Goal: Navigation & Orientation: Find specific page/section

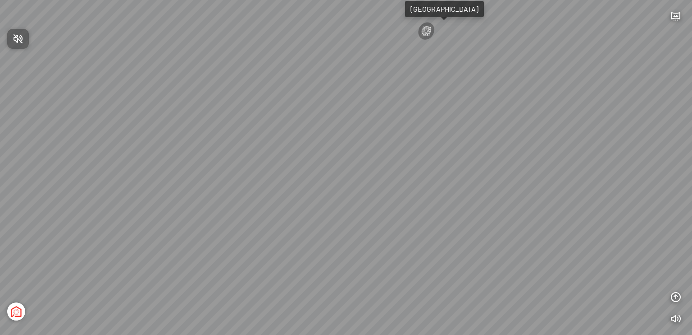
drag, startPoint x: 389, startPoint y: 238, endPoint x: 260, endPoint y: 207, distance: 133.0
drag, startPoint x: 309, startPoint y: 204, endPoint x: 241, endPoint y: 193, distance: 68.5
drag, startPoint x: 523, startPoint y: 187, endPoint x: 269, endPoint y: 161, distance: 255.1
click at [269, 161] on div at bounding box center [346, 167] width 692 height 335
click at [678, 15] on icon "button" at bounding box center [676, 16] width 11 height 11
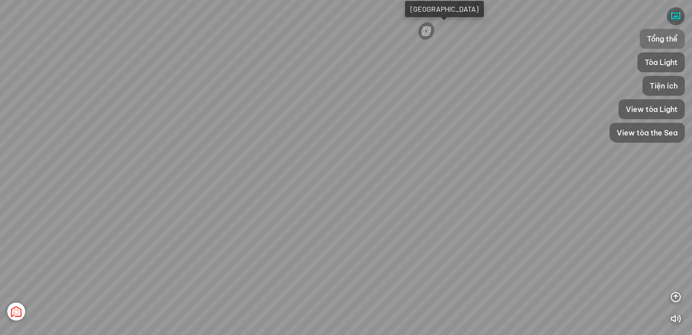
click at [655, 39] on span "Tổng thể" at bounding box center [662, 38] width 31 height 11
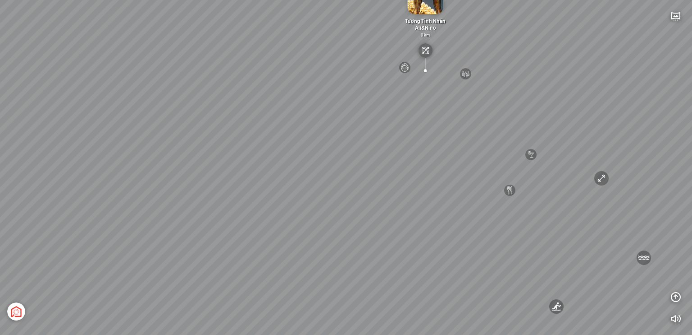
drag, startPoint x: 317, startPoint y: 197, endPoint x: 322, endPoint y: 202, distance: 7.3
click at [348, 183] on div "[GEOGRAPHIC_DATA] 3.6 km KN Links [GEOGRAPHIC_DATA] 5.9 km Thể Thao Bãi Biển 0 …" at bounding box center [346, 167] width 692 height 335
drag, startPoint x: 326, startPoint y: 181, endPoint x: 352, endPoint y: 193, distance: 27.8
click at [377, 172] on div "[GEOGRAPHIC_DATA] 3.6 km KN Links [GEOGRAPHIC_DATA] 5.9 km Thể Thao Bãi Biển 0 …" at bounding box center [346, 167] width 692 height 335
drag, startPoint x: 437, startPoint y: 157, endPoint x: 311, endPoint y: 190, distance: 130.0
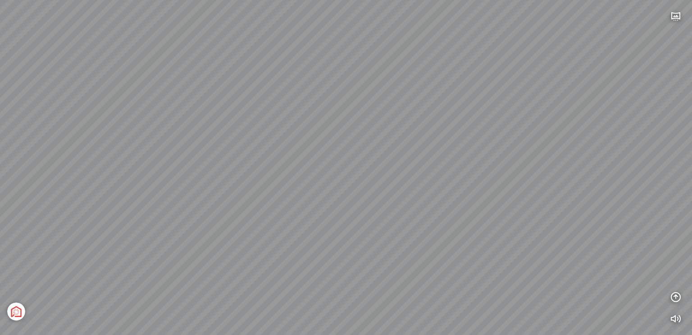
click at [312, 190] on div "[GEOGRAPHIC_DATA] 3.6 km KN Links [GEOGRAPHIC_DATA] 5.9 km Thể Thao Bãi Biển 0 …" at bounding box center [346, 167] width 692 height 335
drag, startPoint x: 404, startPoint y: 180, endPoint x: 417, endPoint y: 178, distance: 12.8
click at [417, 178] on div "[GEOGRAPHIC_DATA] 3.6 km KN Links [GEOGRAPHIC_DATA] 5.9 km Thể Thao Bãi Biển 0 …" at bounding box center [346, 167] width 692 height 335
drag, startPoint x: 365, startPoint y: 244, endPoint x: 364, endPoint y: 252, distance: 8.6
click at [364, 252] on div "[GEOGRAPHIC_DATA] 3.6 km KN Links [GEOGRAPHIC_DATA] 5.9 km Thể Thao Bãi Biển 0 …" at bounding box center [346, 167] width 692 height 335
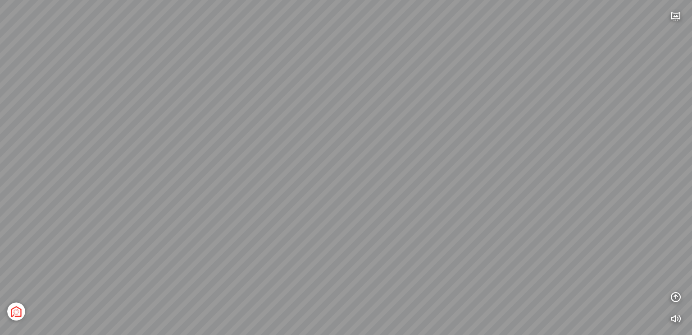
drag, startPoint x: 370, startPoint y: 217, endPoint x: 258, endPoint y: 175, distance: 119.3
click at [258, 175] on div "[GEOGRAPHIC_DATA] 3.6 km KN Links [GEOGRAPHIC_DATA] 5.9 km Thể Thao Bãi Biển 0 …" at bounding box center [346, 167] width 692 height 335
drag, startPoint x: 409, startPoint y: 164, endPoint x: 409, endPoint y: 147, distance: 16.2
click at [409, 147] on div "[GEOGRAPHIC_DATA] 3.6 km KN Links [GEOGRAPHIC_DATA] 5.9 km Thể Thao Bãi Biển 0 …" at bounding box center [346, 167] width 692 height 335
drag, startPoint x: 420, startPoint y: 187, endPoint x: 426, endPoint y: 184, distance: 7.1
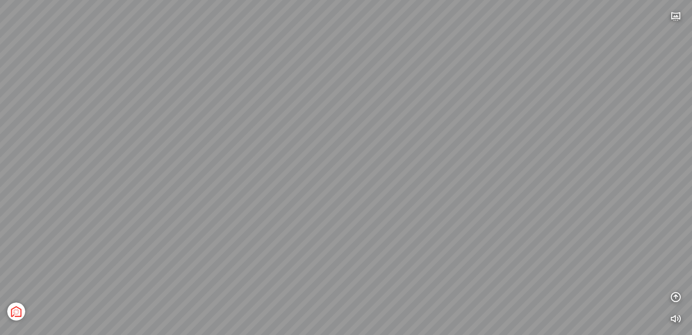
click at [427, 187] on div "[GEOGRAPHIC_DATA] 3.6 km KN Links [GEOGRAPHIC_DATA] 5.9 km Thể Thao Bãi Biển 0 …" at bounding box center [346, 167] width 692 height 335
drag, startPoint x: 284, startPoint y: 143, endPoint x: 342, endPoint y: 201, distance: 82.6
click at [348, 212] on div "[GEOGRAPHIC_DATA] 3.6 km KN Links [GEOGRAPHIC_DATA] 5.9 km Thể Thao Bãi Biển 0 …" at bounding box center [346, 167] width 692 height 335
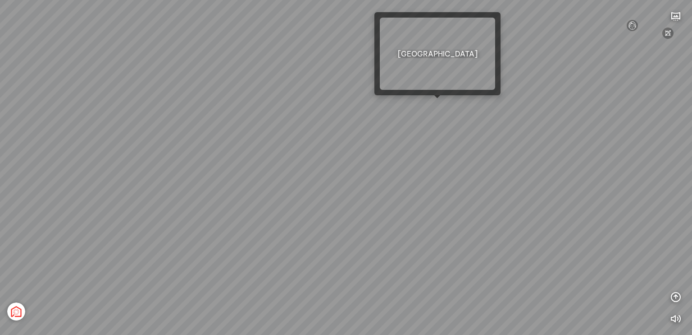
click at [435, 104] on div "[GEOGRAPHIC_DATA] 3.6 km KN Links [GEOGRAPHIC_DATA] 5.9 km Thể Thao Bãi Biển 0 …" at bounding box center [346, 167] width 692 height 335
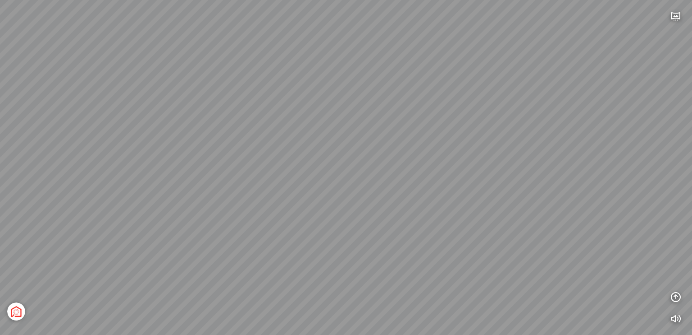
drag, startPoint x: 346, startPoint y: 241, endPoint x: 318, endPoint y: 165, distance: 81.0
click at [318, 165] on div "Tổng thể The Sea [GEOGRAPHIC_DATA] [GEOGRAPHIC_DATA]" at bounding box center [346, 167] width 692 height 335
drag, startPoint x: 359, startPoint y: 197, endPoint x: 275, endPoint y: 167, distance: 88.7
click at [275, 167] on div "Tổng thể The Sea [GEOGRAPHIC_DATA] [GEOGRAPHIC_DATA]" at bounding box center [346, 167] width 692 height 335
drag, startPoint x: 316, startPoint y: 162, endPoint x: 166, endPoint y: 161, distance: 149.7
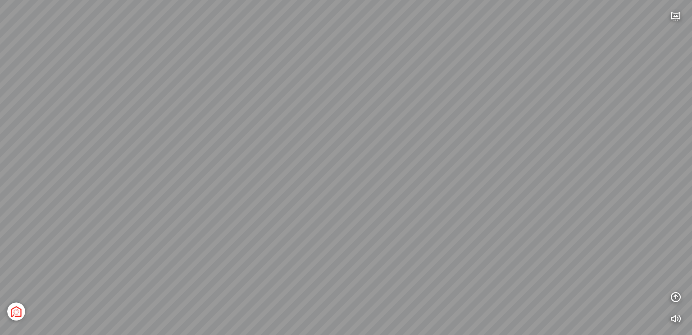
click at [166, 161] on div "Tổng thể The Sea [GEOGRAPHIC_DATA] [GEOGRAPHIC_DATA]" at bounding box center [346, 167] width 692 height 335
click at [229, 162] on div "Tổng thể The Sea [GEOGRAPHIC_DATA] [GEOGRAPHIC_DATA]" at bounding box center [346, 167] width 692 height 335
drag, startPoint x: 289, startPoint y: 164, endPoint x: 243, endPoint y: 164, distance: 45.5
click at [243, 164] on div "Tổng thể The Sea [GEOGRAPHIC_DATA] [GEOGRAPHIC_DATA]" at bounding box center [346, 167] width 692 height 335
click at [321, 192] on div "Tổng thể The Sea [GEOGRAPHIC_DATA] [GEOGRAPHIC_DATA]" at bounding box center [346, 167] width 692 height 335
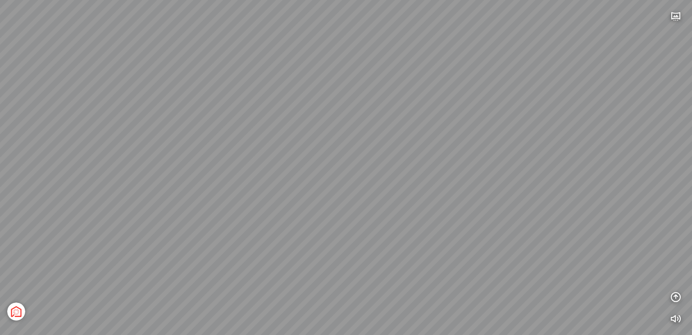
drag, startPoint x: 246, startPoint y: 222, endPoint x: 234, endPoint y: 225, distance: 12.5
click at [232, 224] on div "Tổng thể The Sea [GEOGRAPHIC_DATA] [GEOGRAPHIC_DATA]" at bounding box center [346, 167] width 692 height 335
drag, startPoint x: 440, startPoint y: 231, endPoint x: 367, endPoint y: 235, distance: 73.6
click at [367, 235] on div "Tổng thể The Sea [GEOGRAPHIC_DATA] [GEOGRAPHIC_DATA]" at bounding box center [346, 167] width 692 height 335
drag, startPoint x: 237, startPoint y: 200, endPoint x: 380, endPoint y: 171, distance: 145.8
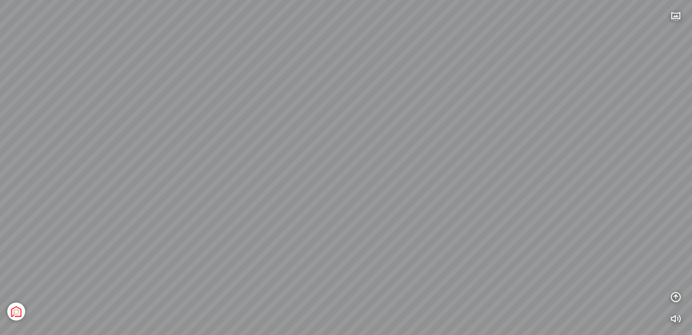
click at [384, 170] on div "Tổng thể The Sea [GEOGRAPHIC_DATA] [GEOGRAPHIC_DATA]" at bounding box center [346, 167] width 692 height 335
click at [427, 182] on div "Tổng thể The Sea [GEOGRAPHIC_DATA] [GEOGRAPHIC_DATA]" at bounding box center [346, 167] width 692 height 335
drag, startPoint x: 298, startPoint y: 179, endPoint x: 351, endPoint y: 182, distance: 52.8
click at [368, 177] on div "Tổng thể The Sea [GEOGRAPHIC_DATA] [GEOGRAPHIC_DATA]" at bounding box center [346, 167] width 692 height 335
drag, startPoint x: 246, startPoint y: 199, endPoint x: 407, endPoint y: 159, distance: 165.3
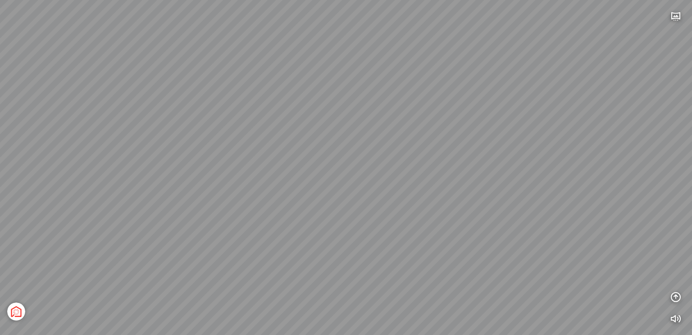
click at [407, 159] on div "Tổng thể The Sea [GEOGRAPHIC_DATA] [GEOGRAPHIC_DATA]" at bounding box center [346, 167] width 692 height 335
drag, startPoint x: 331, startPoint y: 172, endPoint x: 433, endPoint y: 157, distance: 103.0
click at [435, 157] on div "Tổng thể The Sea [GEOGRAPHIC_DATA] [GEOGRAPHIC_DATA]" at bounding box center [346, 167] width 692 height 335
drag, startPoint x: 369, startPoint y: 188, endPoint x: 372, endPoint y: 195, distance: 7.1
click at [372, 195] on div "Tổng thể The Sea [GEOGRAPHIC_DATA] [GEOGRAPHIC_DATA]" at bounding box center [346, 167] width 692 height 335
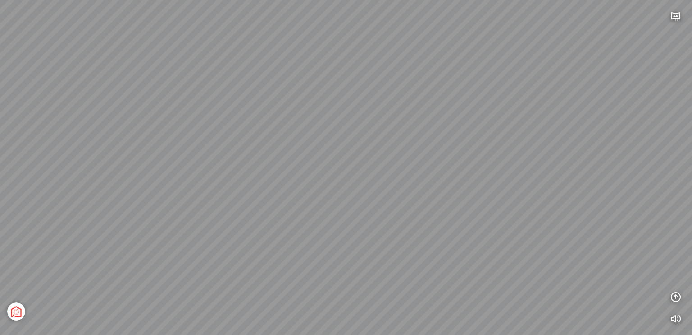
click at [361, 175] on div "Tổng thể The Sea [GEOGRAPHIC_DATA] [GEOGRAPHIC_DATA]" at bounding box center [346, 167] width 692 height 335
drag, startPoint x: 351, startPoint y: 181, endPoint x: 363, endPoint y: 179, distance: 12.5
click at [371, 183] on div "Tổng thể The Sea [GEOGRAPHIC_DATA] [GEOGRAPHIC_DATA]" at bounding box center [346, 167] width 692 height 335
drag, startPoint x: 332, startPoint y: 202, endPoint x: 365, endPoint y: 220, distance: 37.5
click at [373, 223] on div "Tổng thể The Sea [GEOGRAPHIC_DATA] [GEOGRAPHIC_DATA]" at bounding box center [346, 167] width 692 height 335
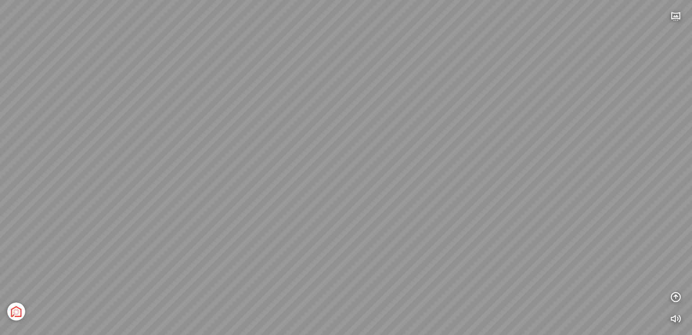
drag, startPoint x: 315, startPoint y: 204, endPoint x: 430, endPoint y: 163, distance: 121.8
click at [430, 163] on div "Tổng thể The Sea [GEOGRAPHIC_DATA] [GEOGRAPHIC_DATA]" at bounding box center [346, 167] width 692 height 335
click at [385, 180] on div "Tổng thể The Sea [GEOGRAPHIC_DATA] [GEOGRAPHIC_DATA]" at bounding box center [346, 167] width 692 height 335
click at [344, 188] on div "Tổng thể The Sea [GEOGRAPHIC_DATA] [GEOGRAPHIC_DATA]" at bounding box center [346, 167] width 692 height 335
drag, startPoint x: 393, startPoint y: 170, endPoint x: 266, endPoint y: 193, distance: 129.5
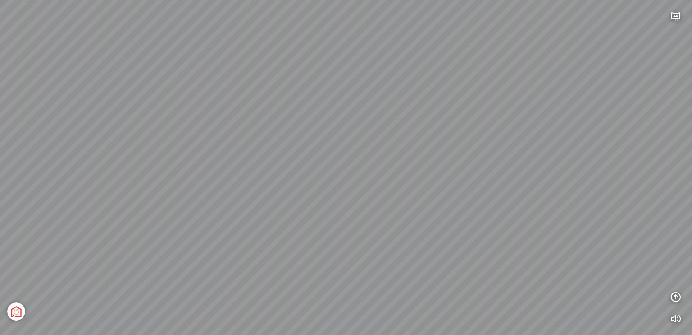
click at [266, 193] on div "Tổng thể The Sea [GEOGRAPHIC_DATA] [GEOGRAPHIC_DATA]" at bounding box center [346, 167] width 692 height 335
drag, startPoint x: 338, startPoint y: 148, endPoint x: 280, endPoint y: 160, distance: 58.4
click at [281, 160] on div "Tổng thể The Sea [GEOGRAPHIC_DATA] [GEOGRAPHIC_DATA]" at bounding box center [346, 167] width 692 height 335
drag, startPoint x: 251, startPoint y: 140, endPoint x: 348, endPoint y: 165, distance: 100.2
click at [348, 165] on div "Tổng thể The Sea [GEOGRAPHIC_DATA] [GEOGRAPHIC_DATA]" at bounding box center [346, 167] width 692 height 335
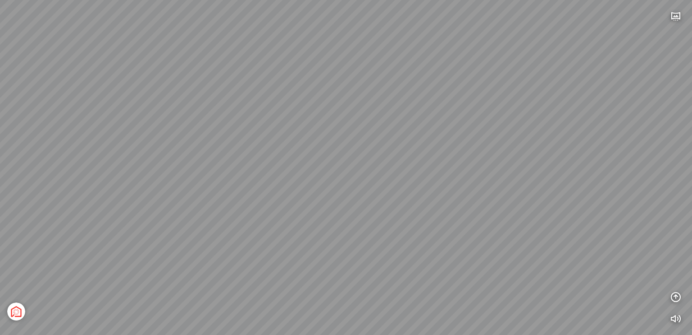
drag, startPoint x: 123, startPoint y: 120, endPoint x: 324, endPoint y: 176, distance: 208.8
click at [326, 179] on div "Tổng thể The Sea [GEOGRAPHIC_DATA] [GEOGRAPHIC_DATA]" at bounding box center [346, 167] width 692 height 335
drag, startPoint x: 375, startPoint y: 105, endPoint x: 259, endPoint y: 114, distance: 116.2
click at [259, 114] on div "Tổng thể The Sea [GEOGRAPHIC_DATA] [GEOGRAPHIC_DATA]" at bounding box center [346, 167] width 692 height 335
drag, startPoint x: 494, startPoint y: 150, endPoint x: 355, endPoint y: 102, distance: 146.8
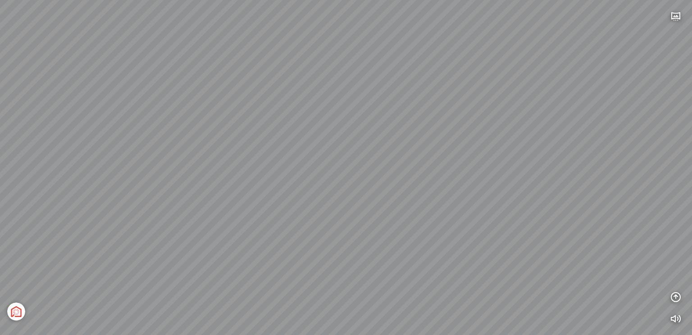
click at [341, 82] on div "Tổng thể The Sea [GEOGRAPHIC_DATA] [GEOGRAPHIC_DATA]" at bounding box center [346, 167] width 692 height 335
drag, startPoint x: 308, startPoint y: 100, endPoint x: 423, endPoint y: 127, distance: 118.1
click at [423, 127] on div "Tổng thể The Sea [GEOGRAPHIC_DATA] [GEOGRAPHIC_DATA]" at bounding box center [346, 167] width 692 height 335
click at [408, 114] on div "Tổng thể The Sea [GEOGRAPHIC_DATA] [GEOGRAPHIC_DATA]" at bounding box center [346, 167] width 692 height 335
drag, startPoint x: 317, startPoint y: 118, endPoint x: 397, endPoint y: 172, distance: 96.4
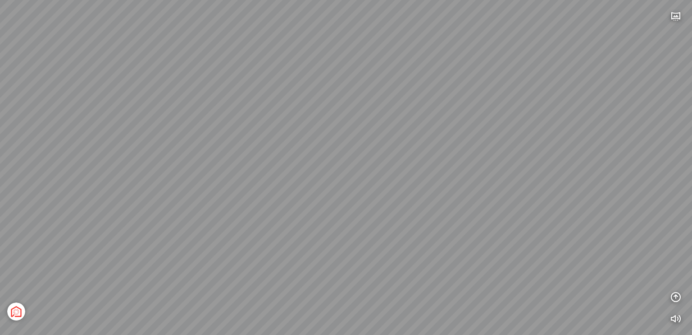
click at [406, 187] on div "Tổng thể The Sea [GEOGRAPHIC_DATA] [GEOGRAPHIC_DATA]" at bounding box center [346, 167] width 692 height 335
click at [382, 177] on div "Tổng thể The Sea [GEOGRAPHIC_DATA] [GEOGRAPHIC_DATA]" at bounding box center [346, 167] width 692 height 335
drag, startPoint x: 454, startPoint y: 173, endPoint x: 202, endPoint y: 112, distance: 259.7
click at [202, 112] on div "Tổng thể The Sea [GEOGRAPHIC_DATA] [GEOGRAPHIC_DATA]" at bounding box center [346, 167] width 692 height 335
drag, startPoint x: 350, startPoint y: 122, endPoint x: 177, endPoint y: 105, distance: 174.0
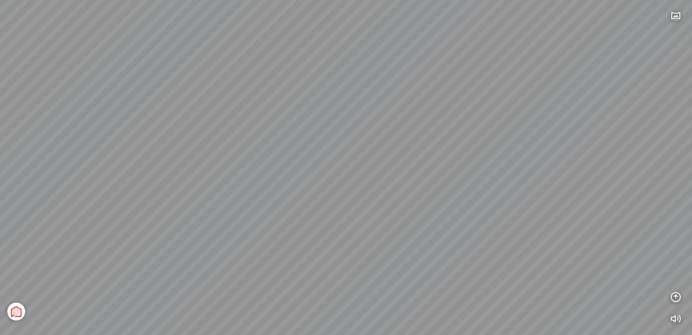
click at [177, 105] on div "Tổng thể The Sea [GEOGRAPHIC_DATA] [GEOGRAPHIC_DATA]" at bounding box center [346, 167] width 692 height 335
click at [241, 107] on div "Tổng thể The Sea [GEOGRAPHIC_DATA] [GEOGRAPHIC_DATA]" at bounding box center [346, 167] width 692 height 335
drag, startPoint x: 198, startPoint y: 215, endPoint x: 156, endPoint y: 210, distance: 42.3
click at [155, 210] on div "Tổng thể The Sea [GEOGRAPHIC_DATA] [GEOGRAPHIC_DATA]" at bounding box center [346, 167] width 692 height 335
drag, startPoint x: 279, startPoint y: 201, endPoint x: 173, endPoint y: 239, distance: 112.2
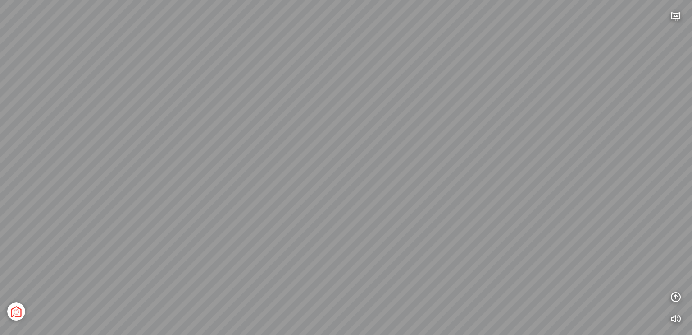
click at [173, 239] on div "Tổng thể The Sea [GEOGRAPHIC_DATA] [GEOGRAPHIC_DATA]" at bounding box center [346, 167] width 692 height 335
drag, startPoint x: 284, startPoint y: 186, endPoint x: 174, endPoint y: 215, distance: 113.8
click at [174, 215] on div "Tổng thể The Sea [GEOGRAPHIC_DATA] [GEOGRAPHIC_DATA]" at bounding box center [346, 167] width 692 height 335
drag, startPoint x: 408, startPoint y: 185, endPoint x: 411, endPoint y: 179, distance: 6.5
click at [411, 179] on div "Tổng thể The Sea [GEOGRAPHIC_DATA] [GEOGRAPHIC_DATA]" at bounding box center [346, 167] width 692 height 335
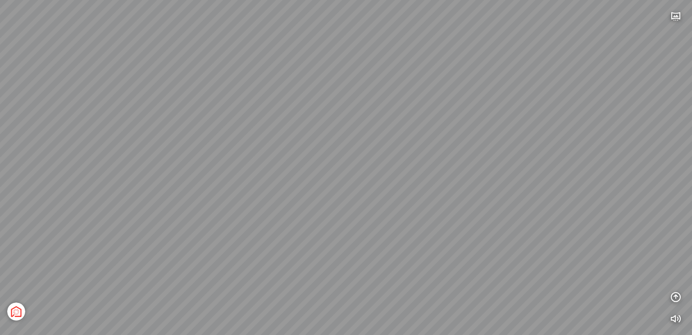
click at [399, 248] on div "Tổng thể The Sea [GEOGRAPHIC_DATA] [GEOGRAPHIC_DATA]" at bounding box center [346, 167] width 692 height 335
click at [362, 228] on div "Tổng thể The Sea [GEOGRAPHIC_DATA] [GEOGRAPHIC_DATA]" at bounding box center [346, 167] width 692 height 335
drag, startPoint x: 382, startPoint y: 173, endPoint x: 309, endPoint y: 172, distance: 73.5
click at [301, 170] on div "Tổng thể The Sea [GEOGRAPHIC_DATA] [GEOGRAPHIC_DATA]" at bounding box center [346, 167] width 692 height 335
click at [271, 164] on div "Tổng thể The Sea [GEOGRAPHIC_DATA] [GEOGRAPHIC_DATA]" at bounding box center [346, 167] width 692 height 335
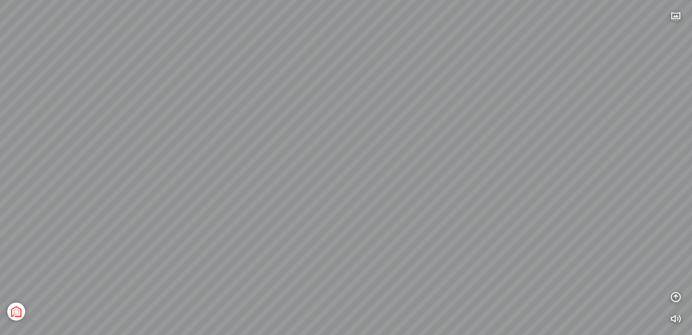
drag, startPoint x: 278, startPoint y: 170, endPoint x: 224, endPoint y: 170, distance: 53.6
click at [224, 170] on div "Tổng thể The Sea [GEOGRAPHIC_DATA] [GEOGRAPHIC_DATA]" at bounding box center [346, 167] width 692 height 335
drag, startPoint x: 334, startPoint y: 176, endPoint x: 285, endPoint y: 170, distance: 49.5
click at [285, 170] on div "Tổng thể The Sea [GEOGRAPHIC_DATA] [GEOGRAPHIC_DATA]" at bounding box center [346, 167] width 692 height 335
click at [281, 154] on div "Tổng thể The Sea [GEOGRAPHIC_DATA] [GEOGRAPHIC_DATA]" at bounding box center [346, 167] width 692 height 335
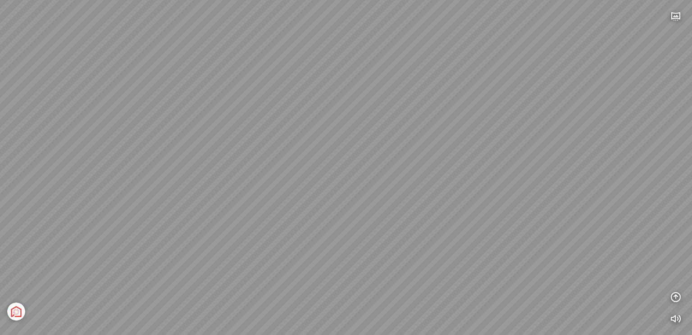
drag, startPoint x: 329, startPoint y: 254, endPoint x: 330, endPoint y: 259, distance: 5.1
click at [330, 260] on div "Tổng thể The Sea [GEOGRAPHIC_DATA] [GEOGRAPHIC_DATA]" at bounding box center [346, 167] width 692 height 335
drag, startPoint x: 346, startPoint y: 226, endPoint x: 155, endPoint y: 180, distance: 196.6
click at [155, 180] on div "Tổng thể The Sea [GEOGRAPHIC_DATA] [GEOGRAPHIC_DATA]" at bounding box center [346, 167] width 692 height 335
drag, startPoint x: 217, startPoint y: 211, endPoint x: 182, endPoint y: 212, distance: 34.7
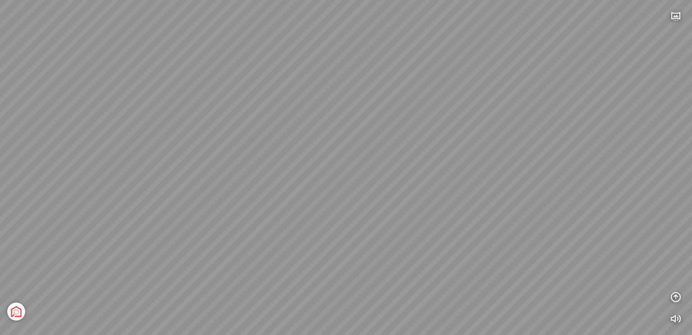
click at [182, 211] on div "Tổng thể The Sea [GEOGRAPHIC_DATA] [GEOGRAPHIC_DATA]" at bounding box center [346, 167] width 692 height 335
drag, startPoint x: 316, startPoint y: 207, endPoint x: 206, endPoint y: 218, distance: 109.6
click at [206, 218] on div "Tổng thể The Sea [GEOGRAPHIC_DATA] [GEOGRAPHIC_DATA]" at bounding box center [346, 167] width 692 height 335
drag, startPoint x: 247, startPoint y: 211, endPoint x: 138, endPoint y: 212, distance: 108.7
click at [138, 212] on div "Tổng thể The Sea [GEOGRAPHIC_DATA] [GEOGRAPHIC_DATA]" at bounding box center [346, 167] width 692 height 335
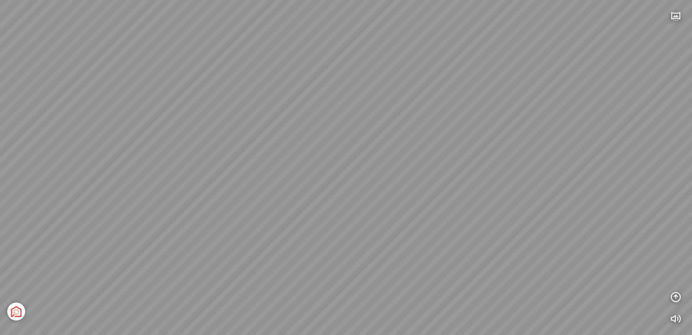
drag, startPoint x: 189, startPoint y: 206, endPoint x: 171, endPoint y: 247, distance: 44.8
click at [171, 247] on div "Tổng thể The Sea [GEOGRAPHIC_DATA] [GEOGRAPHIC_DATA]" at bounding box center [346, 167] width 692 height 335
drag, startPoint x: 321, startPoint y: 209, endPoint x: 272, endPoint y: 184, distance: 55.4
click at [272, 184] on div "Tổng thể The Sea [GEOGRAPHIC_DATA] [GEOGRAPHIC_DATA]" at bounding box center [346, 167] width 692 height 335
drag, startPoint x: 324, startPoint y: 164, endPoint x: 320, endPoint y: 166, distance: 5.3
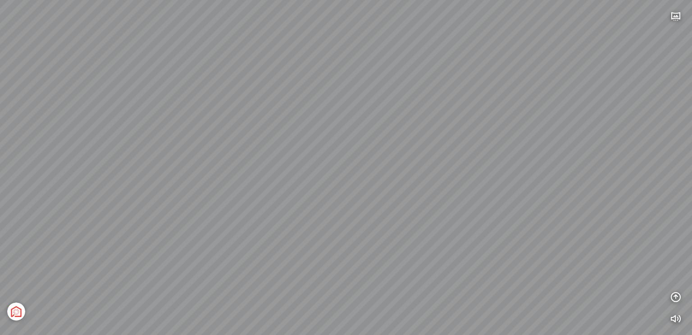
click at [337, 157] on div "Tổng thể The Sea [GEOGRAPHIC_DATA] [GEOGRAPHIC_DATA]" at bounding box center [346, 167] width 692 height 335
drag, startPoint x: 234, startPoint y: 187, endPoint x: 291, endPoint y: 180, distance: 56.7
click at [292, 180] on div "Tổng thể The Sea [GEOGRAPHIC_DATA] [GEOGRAPHIC_DATA]" at bounding box center [346, 167] width 692 height 335
drag, startPoint x: 206, startPoint y: 186, endPoint x: 260, endPoint y: 151, distance: 63.3
click at [380, 145] on div "Tổng thể The Sea [GEOGRAPHIC_DATA] [GEOGRAPHIC_DATA]" at bounding box center [346, 167] width 692 height 335
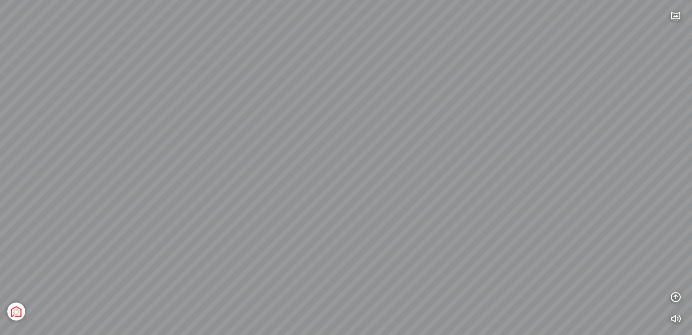
drag, startPoint x: 141, startPoint y: 151, endPoint x: 278, endPoint y: 151, distance: 137.1
click at [353, 138] on div "Tổng thể The Sea [GEOGRAPHIC_DATA] [GEOGRAPHIC_DATA]" at bounding box center [346, 167] width 692 height 335
drag, startPoint x: 299, startPoint y: 139, endPoint x: 285, endPoint y: 140, distance: 14.5
click at [369, 133] on div "Tổng thể The Sea [GEOGRAPHIC_DATA] [GEOGRAPHIC_DATA]" at bounding box center [346, 167] width 692 height 335
drag, startPoint x: 78, startPoint y: 140, endPoint x: 220, endPoint y: 142, distance: 142.0
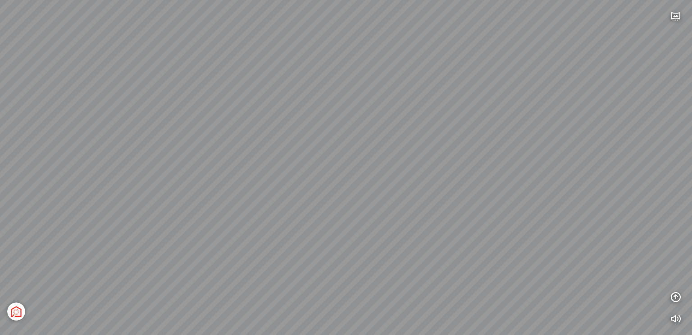
click at [381, 142] on div "Tổng thể The Sea [GEOGRAPHIC_DATA] [GEOGRAPHIC_DATA]" at bounding box center [346, 167] width 692 height 335
drag, startPoint x: 130, startPoint y: 148, endPoint x: 353, endPoint y: 152, distance: 223.6
click at [375, 155] on div "Tổng thể The Sea [GEOGRAPHIC_DATA] [GEOGRAPHIC_DATA]" at bounding box center [346, 167] width 692 height 335
drag, startPoint x: 248, startPoint y: 146, endPoint x: 449, endPoint y: 142, distance: 201.5
click at [470, 147] on div "Tổng thể The Sea [GEOGRAPHIC_DATA] [GEOGRAPHIC_DATA]" at bounding box center [346, 167] width 692 height 335
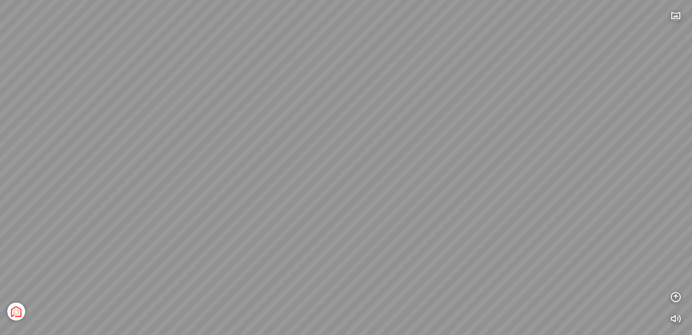
drag, startPoint x: 441, startPoint y: 204, endPoint x: 379, endPoint y: 152, distance: 80.6
click at [447, 202] on div "Tổng thể The Sea [GEOGRAPHIC_DATA] [GEOGRAPHIC_DATA]" at bounding box center [346, 167] width 692 height 335
drag, startPoint x: 327, startPoint y: 176, endPoint x: 307, endPoint y: 120, distance: 59.5
click at [325, 165] on div "Tổng thể The Sea [GEOGRAPHIC_DATA] [GEOGRAPHIC_DATA]" at bounding box center [346, 167] width 692 height 335
drag
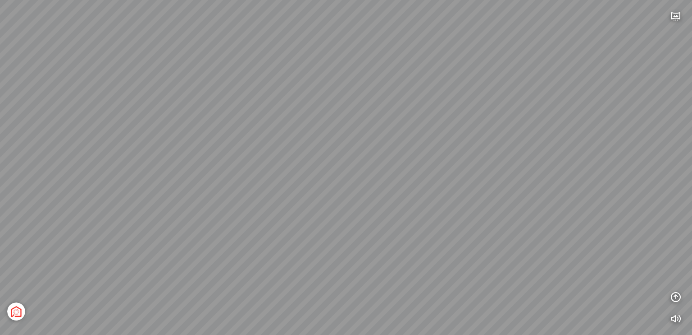
click at [323, 204] on div "Tổng thể The Sea [GEOGRAPHIC_DATA] [GEOGRAPHIC_DATA]" at bounding box center [346, 167] width 692 height 335
click at [679, 15] on icon "button" at bounding box center [676, 16] width 11 height 11
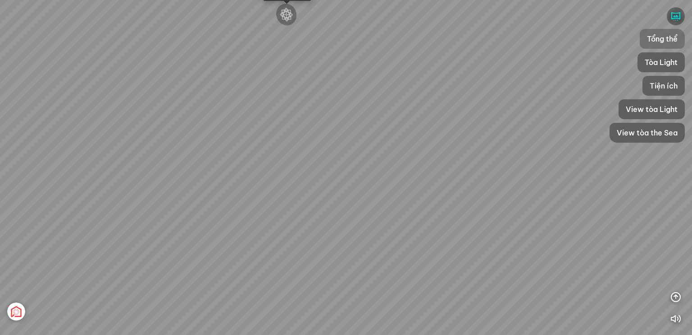
click at [662, 38] on span "Tổng thể" at bounding box center [662, 38] width 31 height 11
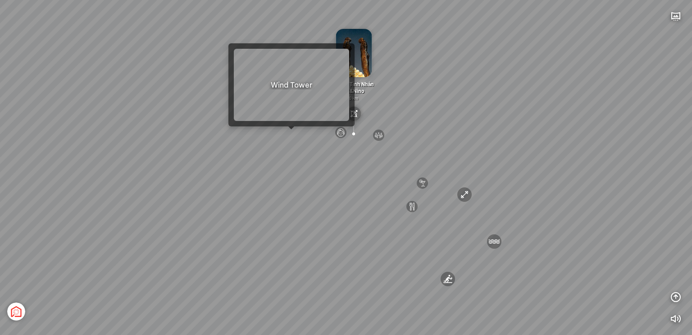
click at [292, 137] on div "[GEOGRAPHIC_DATA] 3.6 km KN Links [GEOGRAPHIC_DATA] 5.9 km Thể Thao Bãi Biển 0 …" at bounding box center [346, 167] width 692 height 335
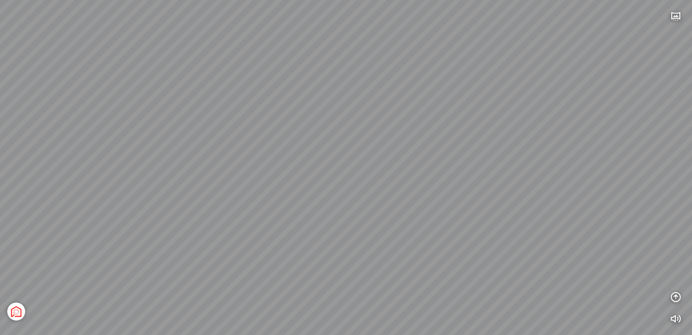
drag, startPoint x: 297, startPoint y: 141, endPoint x: 550, endPoint y: 136, distance: 253.4
click at [555, 136] on div "[GEOGRAPHIC_DATA] [GEOGRAPHIC_DATA] [GEOGRAPHIC_DATA] The [GEOGRAPHIC_DATA] Tổn…" at bounding box center [346, 167] width 692 height 335
drag, startPoint x: 249, startPoint y: 146, endPoint x: 394, endPoint y: 137, distance: 145.5
click at [519, 130] on div "[GEOGRAPHIC_DATA] [GEOGRAPHIC_DATA] [GEOGRAPHIC_DATA] The [GEOGRAPHIC_DATA] Tổn…" at bounding box center [346, 167] width 692 height 335
drag, startPoint x: 344, startPoint y: 135, endPoint x: 349, endPoint y: 135, distance: 5.0
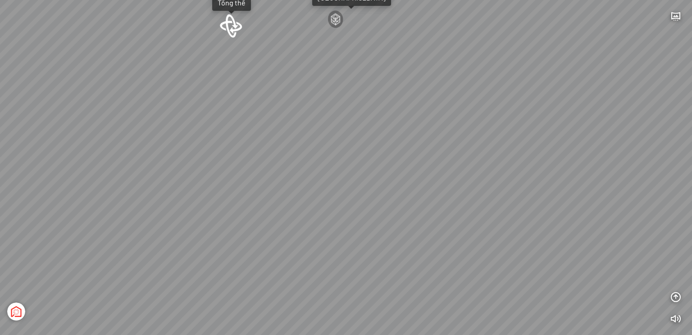
click at [349, 135] on div "[GEOGRAPHIC_DATA] [GEOGRAPHIC_DATA] [GEOGRAPHIC_DATA] The [GEOGRAPHIC_DATA] Tổn…" at bounding box center [346, 167] width 692 height 335
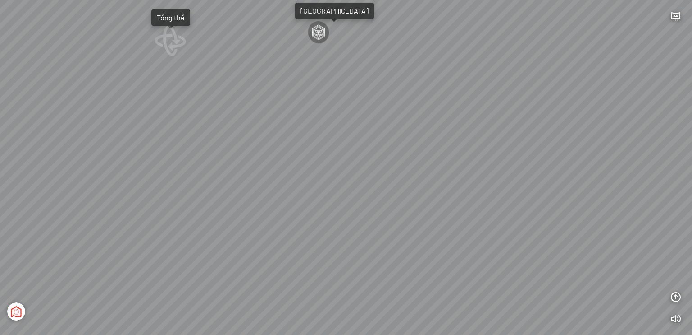
drag, startPoint x: 379, startPoint y: 102, endPoint x: 372, endPoint y: 152, distance: 50.9
click at [366, 175] on div "[GEOGRAPHIC_DATA] [GEOGRAPHIC_DATA] [GEOGRAPHIC_DATA] The [GEOGRAPHIC_DATA] Tổn…" at bounding box center [346, 167] width 692 height 335
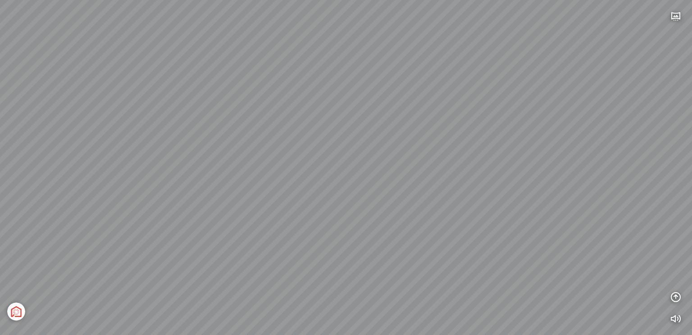
drag, startPoint x: 467, startPoint y: 140, endPoint x: 388, endPoint y: 154, distance: 80.6
click at [389, 156] on div "[GEOGRAPHIC_DATA] [GEOGRAPHIC_DATA] [GEOGRAPHIC_DATA] The [GEOGRAPHIC_DATA] Tổn…" at bounding box center [346, 167] width 692 height 335
drag, startPoint x: 456, startPoint y: 132, endPoint x: 351, endPoint y: 157, distance: 108.5
click at [352, 158] on div "[GEOGRAPHIC_DATA] [GEOGRAPHIC_DATA] [GEOGRAPHIC_DATA] The [GEOGRAPHIC_DATA] Tổn…" at bounding box center [346, 167] width 692 height 335
drag, startPoint x: 443, startPoint y: 193, endPoint x: 321, endPoint y: 177, distance: 122.4
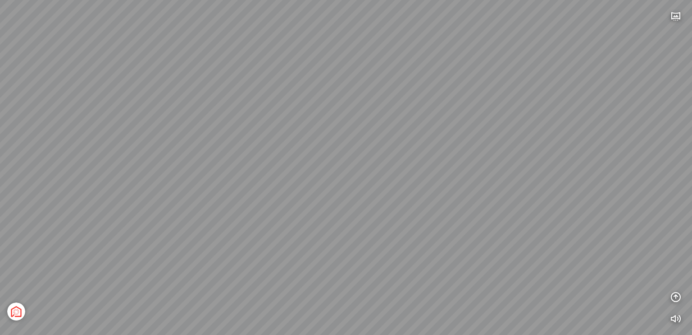
click at [322, 179] on div "[GEOGRAPHIC_DATA] [GEOGRAPHIC_DATA] [GEOGRAPHIC_DATA] The [GEOGRAPHIC_DATA] Tổn…" at bounding box center [346, 167] width 692 height 335
drag, startPoint x: 451, startPoint y: 200, endPoint x: 406, endPoint y: 210, distance: 45.7
click at [406, 210] on div "[GEOGRAPHIC_DATA] [GEOGRAPHIC_DATA] [GEOGRAPHIC_DATA] The [GEOGRAPHIC_DATA] Tổn…" at bounding box center [346, 167] width 692 height 335
drag, startPoint x: 362, startPoint y: 199, endPoint x: 384, endPoint y: 193, distance: 22.4
click at [384, 193] on div "[GEOGRAPHIC_DATA] [GEOGRAPHIC_DATA] [GEOGRAPHIC_DATA] The [GEOGRAPHIC_DATA] Tổn…" at bounding box center [346, 167] width 692 height 335
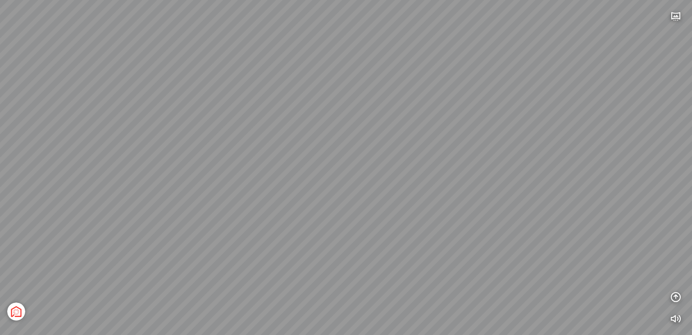
drag, startPoint x: 313, startPoint y: 210, endPoint x: 362, endPoint y: 204, distance: 49.0
click at [362, 204] on div "[GEOGRAPHIC_DATA] [GEOGRAPHIC_DATA] [GEOGRAPHIC_DATA] The [GEOGRAPHIC_DATA] Tổn…" at bounding box center [346, 167] width 692 height 335
drag, startPoint x: 349, startPoint y: 199, endPoint x: 404, endPoint y: 194, distance: 54.8
click at [404, 194] on div "[GEOGRAPHIC_DATA] [GEOGRAPHIC_DATA] [GEOGRAPHIC_DATA] The [GEOGRAPHIC_DATA] Tổn…" at bounding box center [346, 167] width 692 height 335
drag, startPoint x: 271, startPoint y: 197, endPoint x: 510, endPoint y: 197, distance: 238.9
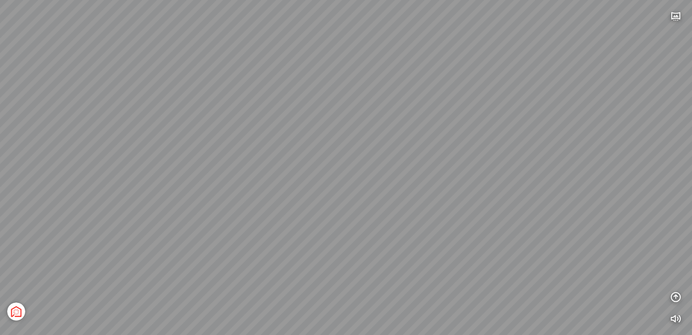
click at [510, 197] on div "[GEOGRAPHIC_DATA] [GEOGRAPHIC_DATA] [GEOGRAPHIC_DATA] The [GEOGRAPHIC_DATA] Tổn…" at bounding box center [346, 167] width 692 height 335
drag, startPoint x: 455, startPoint y: 193, endPoint x: 463, endPoint y: 190, distance: 8.4
click at [464, 190] on div "[GEOGRAPHIC_DATA] [GEOGRAPHIC_DATA] [GEOGRAPHIC_DATA] The [GEOGRAPHIC_DATA] Tổn…" at bounding box center [346, 167] width 692 height 335
drag, startPoint x: 268, startPoint y: 172, endPoint x: 399, endPoint y: 152, distance: 131.8
click at [399, 152] on div "[GEOGRAPHIC_DATA] [GEOGRAPHIC_DATA] [GEOGRAPHIC_DATA] The [GEOGRAPHIC_DATA] Tổn…" at bounding box center [346, 167] width 692 height 335
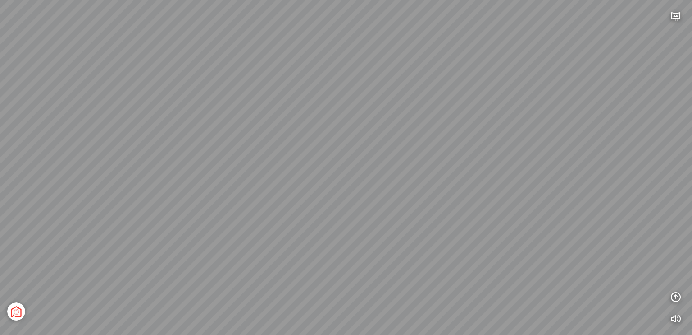
drag, startPoint x: 337, startPoint y: 157, endPoint x: 186, endPoint y: 180, distance: 153.1
click at [186, 180] on div "[GEOGRAPHIC_DATA] [GEOGRAPHIC_DATA] [GEOGRAPHIC_DATA] The [GEOGRAPHIC_DATA] Tổn…" at bounding box center [346, 167] width 692 height 335
drag, startPoint x: 315, startPoint y: 191, endPoint x: 288, endPoint y: 191, distance: 26.6
click at [289, 191] on div "[GEOGRAPHIC_DATA] [GEOGRAPHIC_DATA] [GEOGRAPHIC_DATA] The [GEOGRAPHIC_DATA] Tổn…" at bounding box center [346, 167] width 692 height 335
drag, startPoint x: 229, startPoint y: 238, endPoint x: 122, endPoint y: 247, distance: 107.2
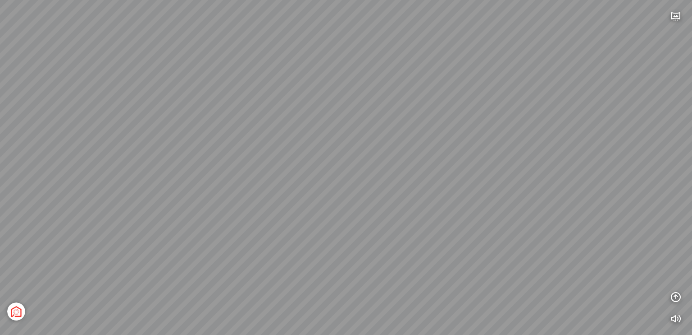
click at [122, 247] on div "[GEOGRAPHIC_DATA] [GEOGRAPHIC_DATA] [GEOGRAPHIC_DATA] The [GEOGRAPHIC_DATA] Tổn…" at bounding box center [346, 167] width 692 height 335
drag, startPoint x: 354, startPoint y: 215, endPoint x: 288, endPoint y: 231, distance: 68.6
click at [287, 230] on div "[GEOGRAPHIC_DATA] [GEOGRAPHIC_DATA] [GEOGRAPHIC_DATA] The [GEOGRAPHIC_DATA] Tổn…" at bounding box center [346, 167] width 692 height 335
drag, startPoint x: 270, startPoint y: 214, endPoint x: 345, endPoint y: 202, distance: 76.2
click at [345, 202] on div "[GEOGRAPHIC_DATA] [GEOGRAPHIC_DATA] [GEOGRAPHIC_DATA] The [GEOGRAPHIC_DATA] Tổn…" at bounding box center [346, 167] width 692 height 335
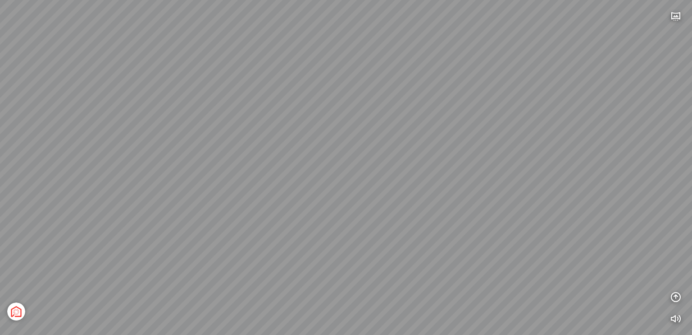
drag, startPoint x: 362, startPoint y: 197, endPoint x: 382, endPoint y: 197, distance: 19.8
click at [382, 197] on div "[GEOGRAPHIC_DATA] [GEOGRAPHIC_DATA] [GEOGRAPHIC_DATA] The [GEOGRAPHIC_DATA] Tổn…" at bounding box center [346, 167] width 692 height 335
drag, startPoint x: 446, startPoint y: 210, endPoint x: 311, endPoint y: 218, distance: 135.5
click at [311, 220] on div "[GEOGRAPHIC_DATA] [GEOGRAPHIC_DATA] [GEOGRAPHIC_DATA] The [GEOGRAPHIC_DATA] Tổn…" at bounding box center [346, 167] width 692 height 335
click at [413, 197] on div "[GEOGRAPHIC_DATA] [GEOGRAPHIC_DATA] [GEOGRAPHIC_DATA] The [GEOGRAPHIC_DATA] Tổn…" at bounding box center [346, 167] width 692 height 335
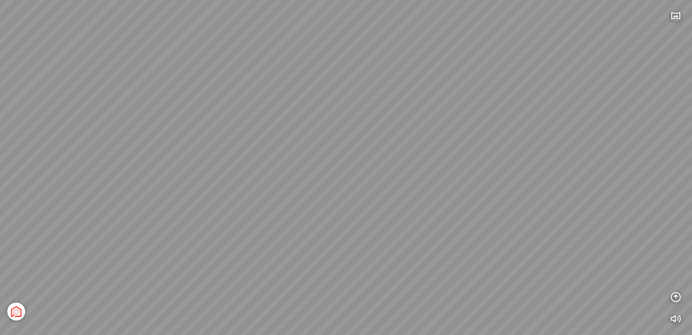
drag, startPoint x: 328, startPoint y: 217, endPoint x: 429, endPoint y: 188, distance: 105.6
click at [512, 170] on div "[GEOGRAPHIC_DATA] [GEOGRAPHIC_DATA] [GEOGRAPHIC_DATA] The [GEOGRAPHIC_DATA] Tổn…" at bounding box center [346, 167] width 692 height 335
drag, startPoint x: 330, startPoint y: 202, endPoint x: 509, endPoint y: 152, distance: 186.3
click at [509, 152] on div "[GEOGRAPHIC_DATA] [GEOGRAPHIC_DATA] [GEOGRAPHIC_DATA] The [GEOGRAPHIC_DATA] Tổn…" at bounding box center [346, 167] width 692 height 335
click at [419, 157] on div "[GEOGRAPHIC_DATA] [GEOGRAPHIC_DATA] [GEOGRAPHIC_DATA] The [GEOGRAPHIC_DATA] Tổn…" at bounding box center [346, 167] width 692 height 335
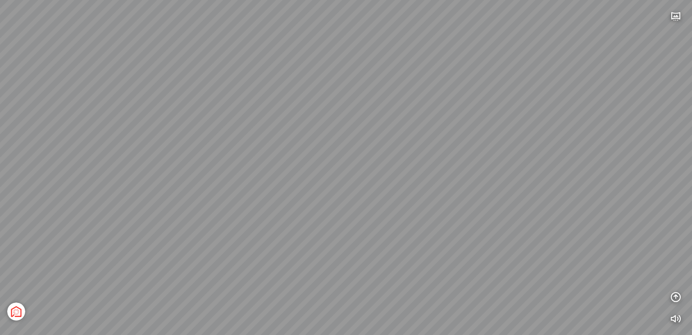
drag, startPoint x: 303, startPoint y: 140, endPoint x: 257, endPoint y: 128, distance: 47.0
click at [257, 128] on div "[GEOGRAPHIC_DATA] [GEOGRAPHIC_DATA] [GEOGRAPHIC_DATA] The [GEOGRAPHIC_DATA] Tổn…" at bounding box center [346, 167] width 692 height 335
drag, startPoint x: 381, startPoint y: 145, endPoint x: 410, endPoint y: 139, distance: 28.9
click at [423, 143] on div "[GEOGRAPHIC_DATA] [GEOGRAPHIC_DATA] [GEOGRAPHIC_DATA] The [GEOGRAPHIC_DATA] Tổn…" at bounding box center [346, 167] width 692 height 335
drag, startPoint x: 338, startPoint y: 173, endPoint x: 363, endPoint y: 247, distance: 78.6
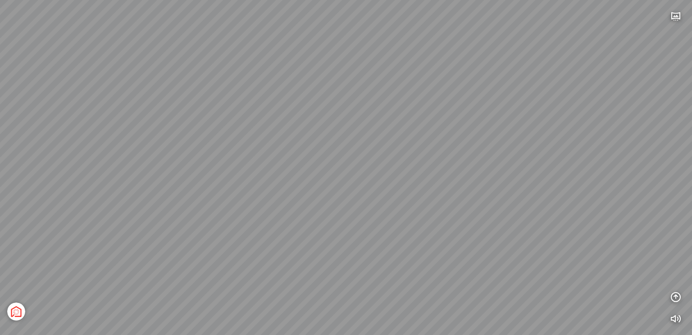
click at [368, 270] on div "[GEOGRAPHIC_DATA] [GEOGRAPHIC_DATA] [GEOGRAPHIC_DATA] The [GEOGRAPHIC_DATA] Tổn…" at bounding box center [346, 167] width 692 height 335
